Goal: Information Seeking & Learning: Learn about a topic

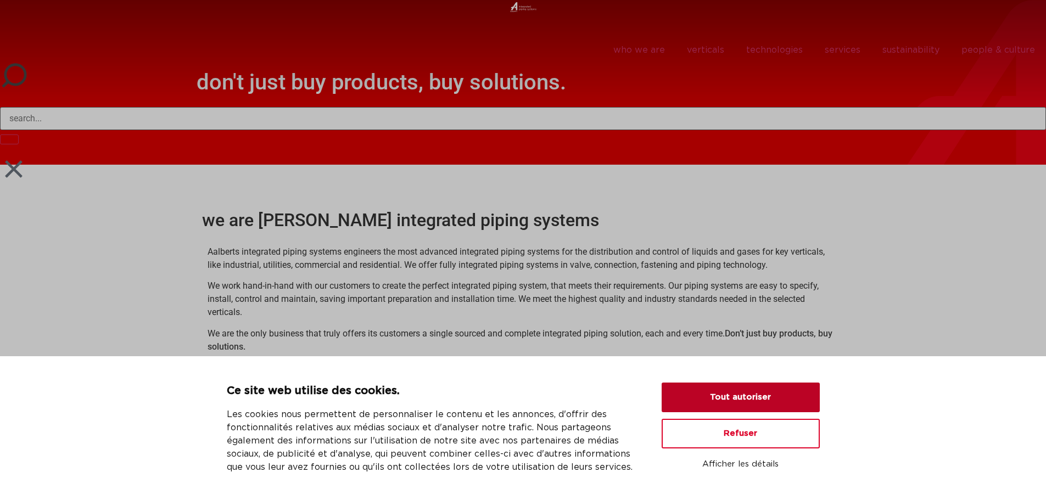
click at [736, 394] on button "Tout autoriser" at bounding box center [740, 398] width 158 height 30
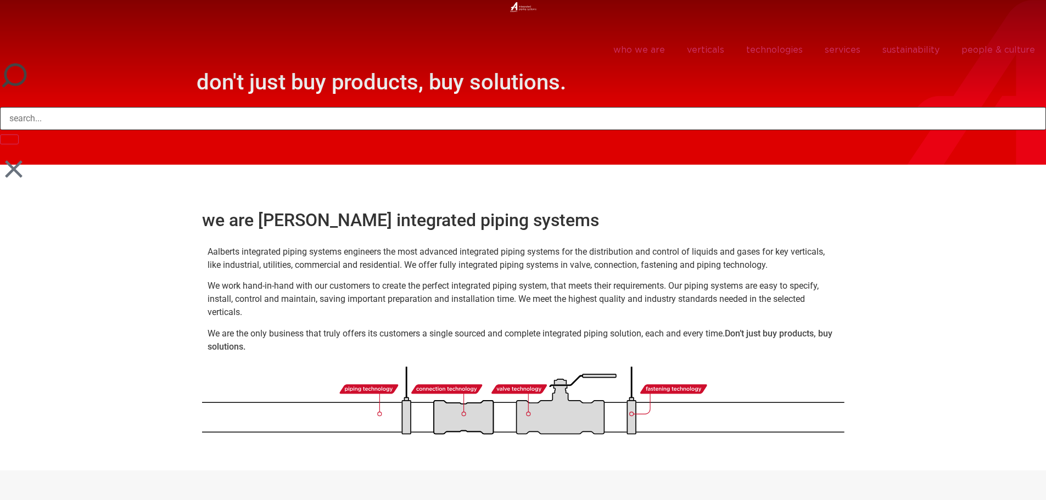
click at [42, 117] on input "Search" at bounding box center [523, 118] width 1046 height 23
type input "career"
click at [0, 134] on button "Search" at bounding box center [9, 139] width 19 height 10
click at [980, 50] on link "people & culture" at bounding box center [998, 49] width 96 height 25
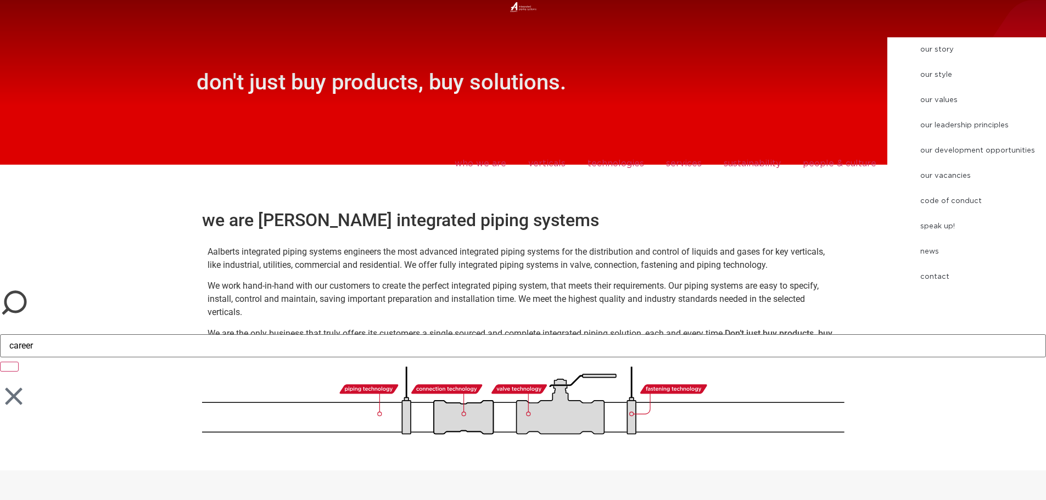
click at [945, 221] on link "speak up!" at bounding box center [977, 226] width 137 height 25
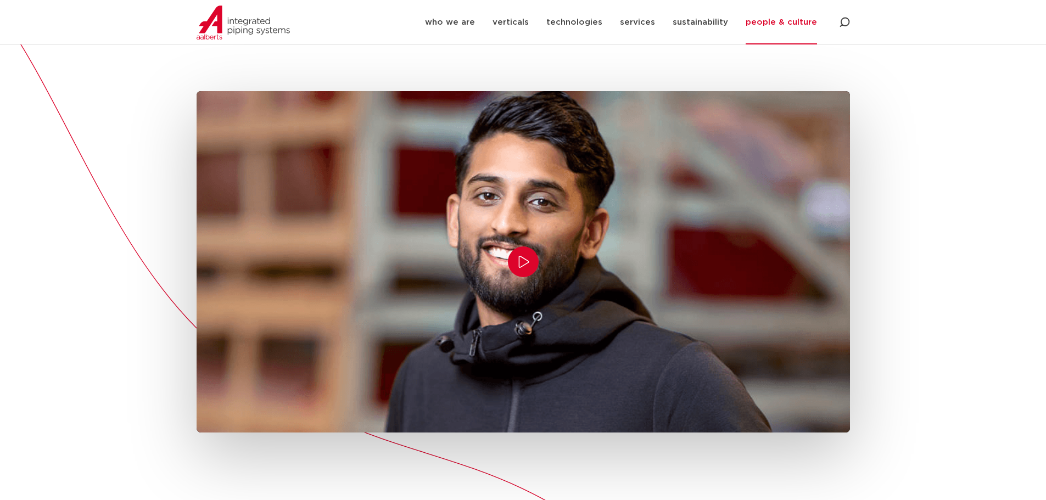
scroll to position [274, 0]
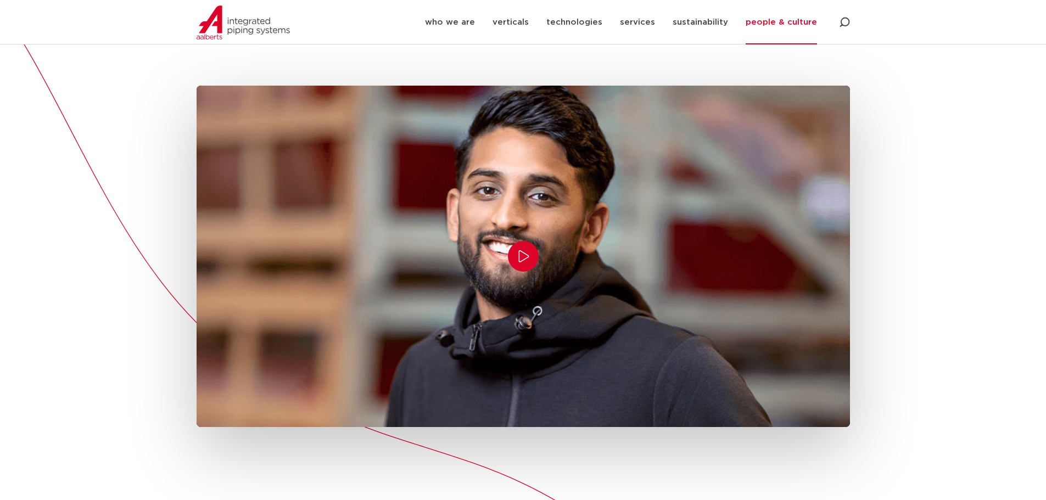
click at [517, 261] on icon "Play/Pause" at bounding box center [523, 256] width 13 height 13
click at [521, 257] on icon "Play/Pause" at bounding box center [523, 256] width 13 height 13
click at [295, 390] on video at bounding box center [523, 255] width 653 height 367
click at [530, 254] on icon "Play/Pause" at bounding box center [523, 256] width 13 height 13
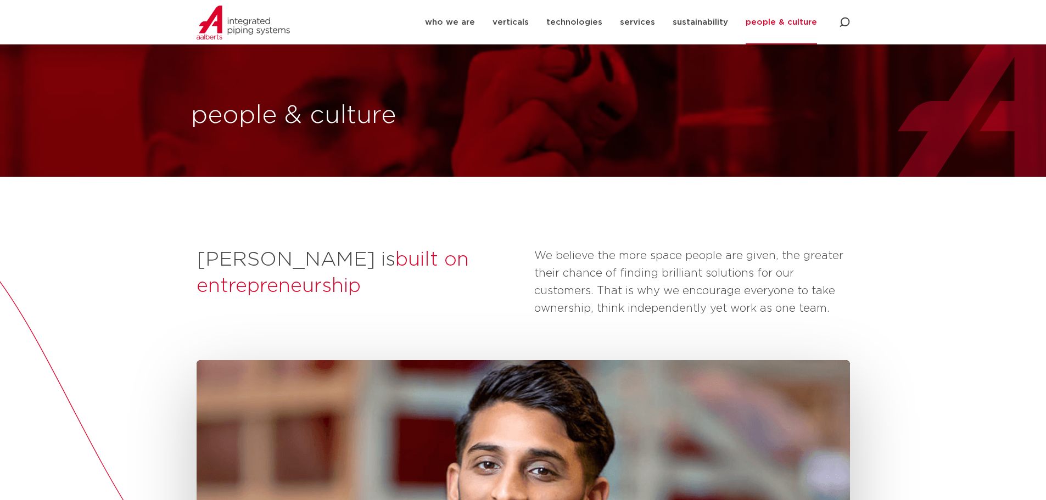
scroll to position [384, 0]
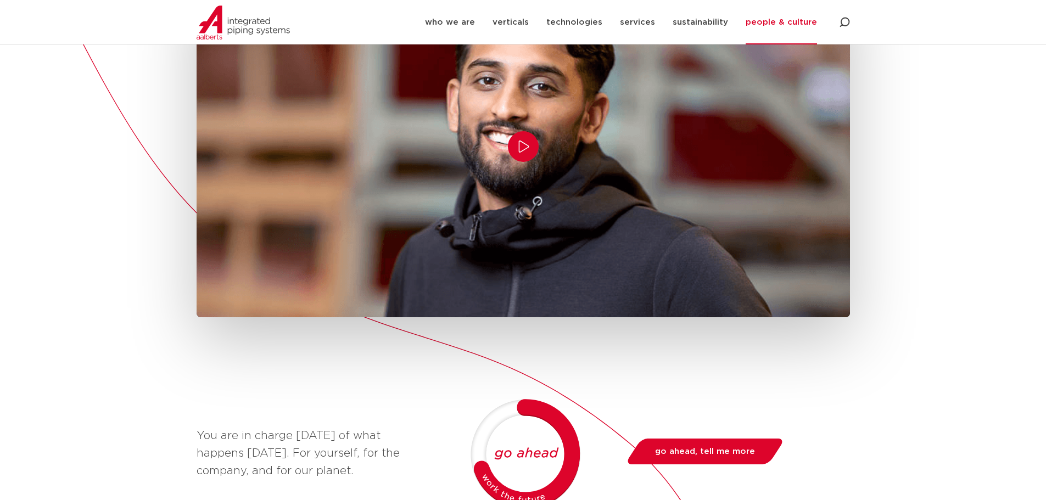
click at [477, 237] on video at bounding box center [523, 146] width 653 height 367
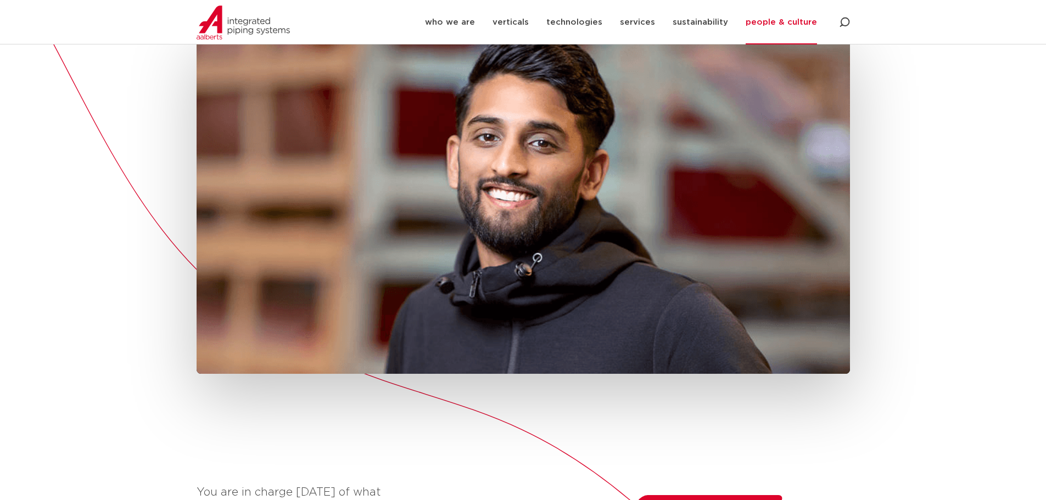
scroll to position [329, 0]
